Goal: Task Accomplishment & Management: Manage account settings

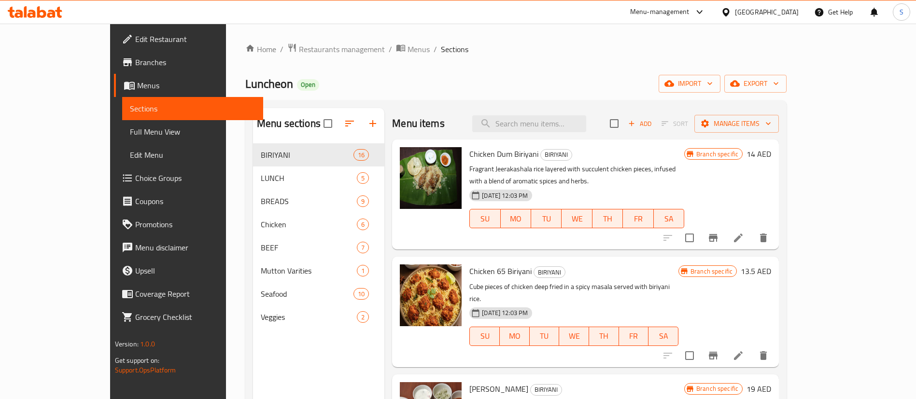
scroll to position [114, 0]
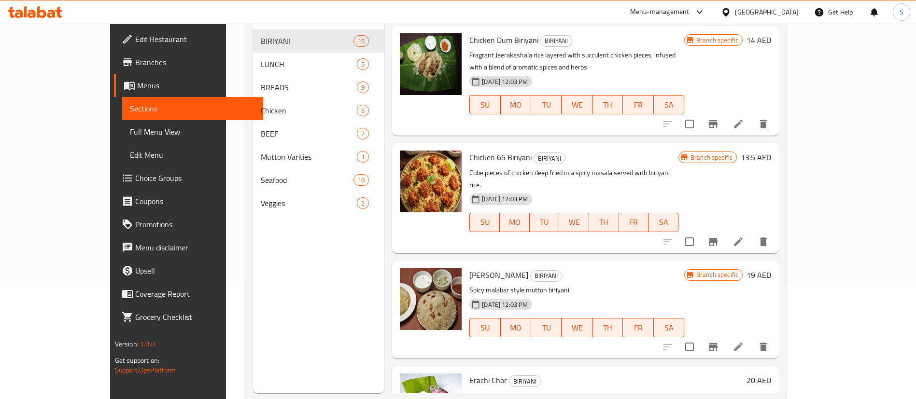
click at [759, 12] on div "[GEOGRAPHIC_DATA]" at bounding box center [767, 12] width 64 height 11
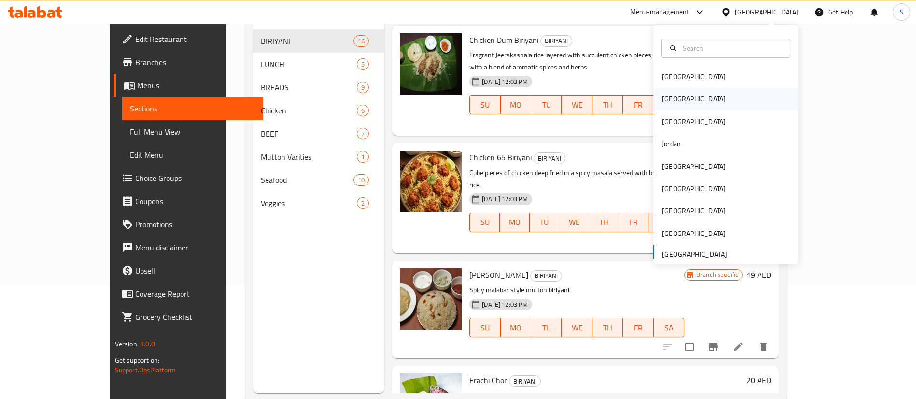
click at [673, 92] on div "[GEOGRAPHIC_DATA]" at bounding box center [693, 99] width 79 height 22
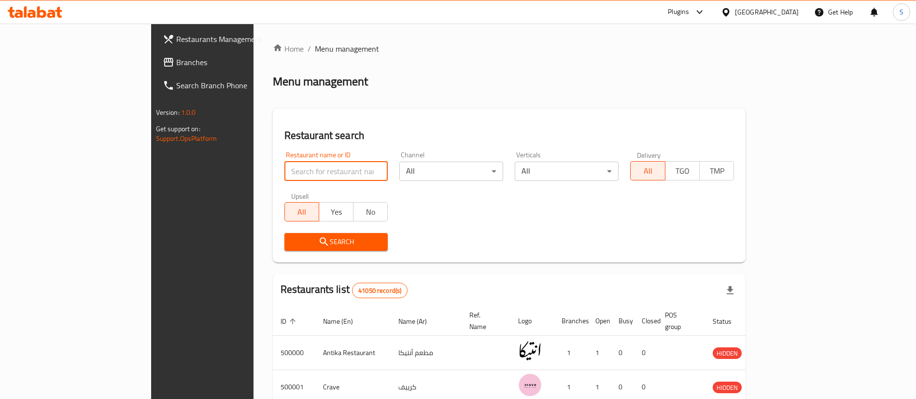
click at [284, 170] on input "search" at bounding box center [336, 171] width 104 height 19
paste input "696733"
type input "696733"
click button "Search" at bounding box center [336, 242] width 104 height 18
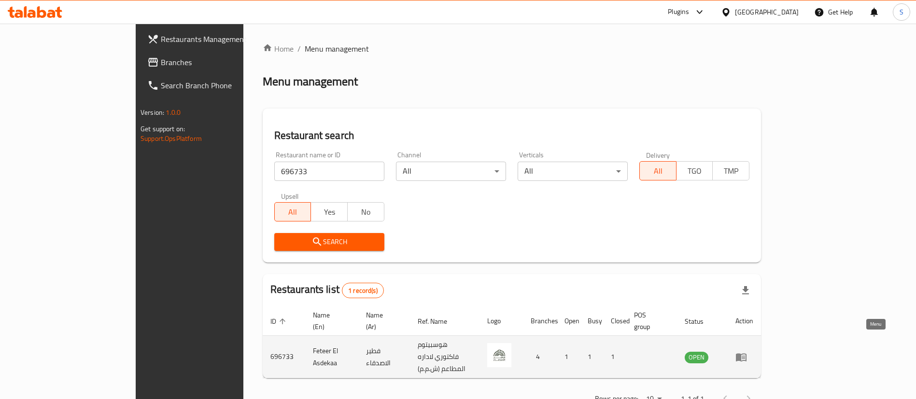
drag, startPoint x: 857, startPoint y: 340, endPoint x: 867, endPoint y: 340, distance: 10.1
click at [761, 340] on td "enhanced table" at bounding box center [744, 357] width 33 height 42
click at [746, 353] on icon "enhanced table" at bounding box center [741, 357] width 11 height 8
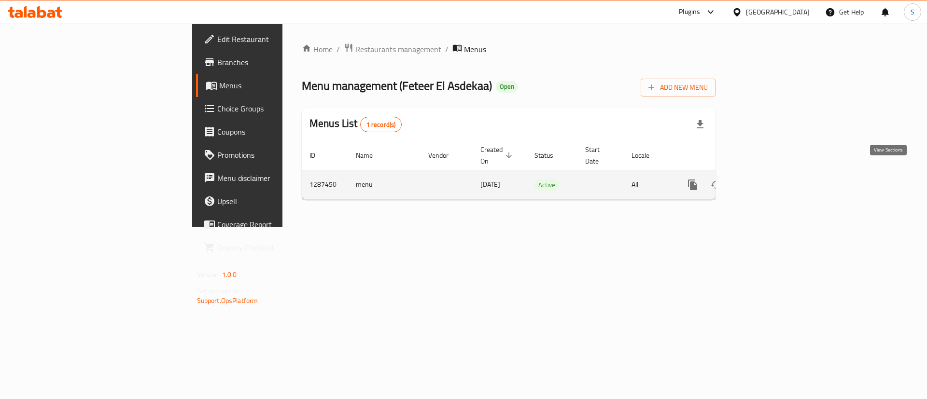
click at [768, 179] on icon "enhanced table" at bounding box center [762, 185] width 12 height 12
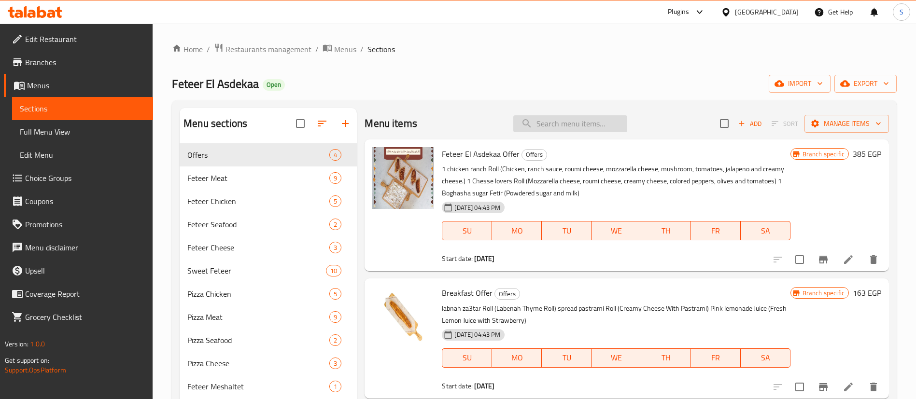
click at [562, 125] on input "search" at bounding box center [570, 123] width 114 height 17
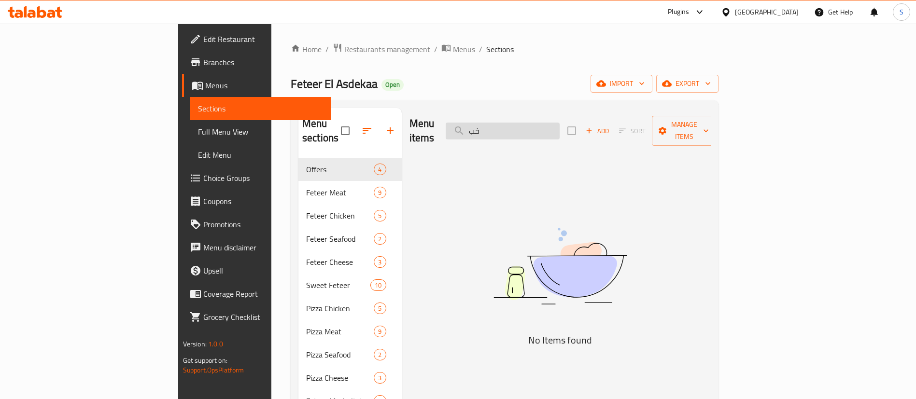
type input "خ"
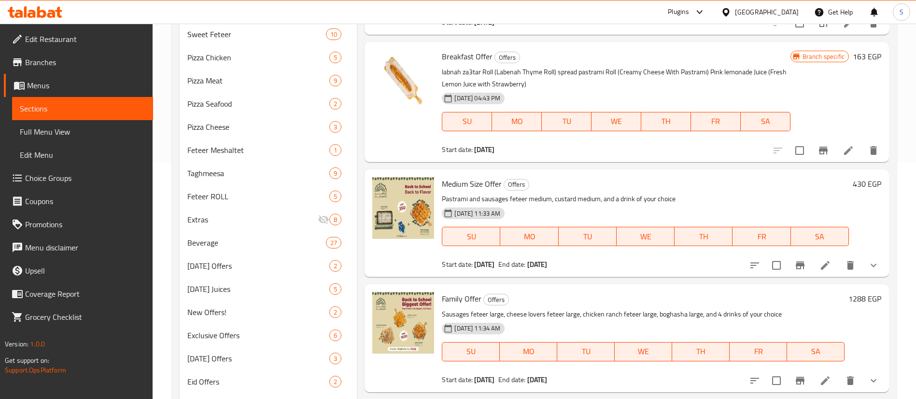
scroll to position [236, 0]
type input "offer"
drag, startPoint x: 454, startPoint y: 217, endPoint x: 488, endPoint y: 217, distance: 33.3
click at [488, 217] on span "[DATE] 11:33 AM" at bounding box center [477, 214] width 54 height 9
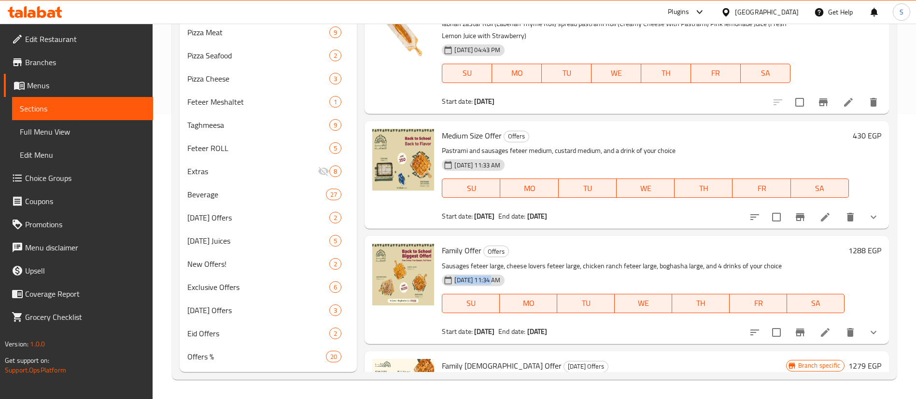
drag, startPoint x: 455, startPoint y: 280, endPoint x: 497, endPoint y: 280, distance: 42.5
click at [497, 280] on span "[DATE] 11:34 AM" at bounding box center [477, 280] width 54 height 9
